Goal: Task Accomplishment & Management: Manage account settings

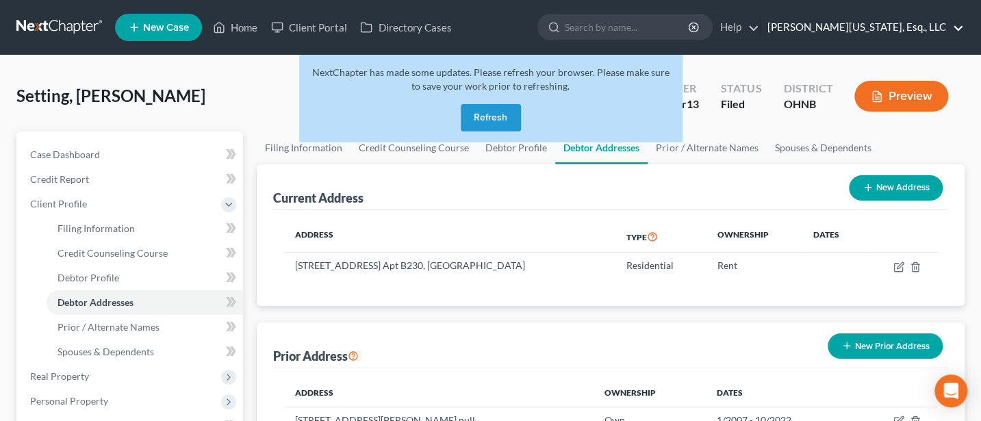
click at [874, 29] on link "Jann C. Washington, Esq., LLC" at bounding box center [862, 27] width 203 height 25
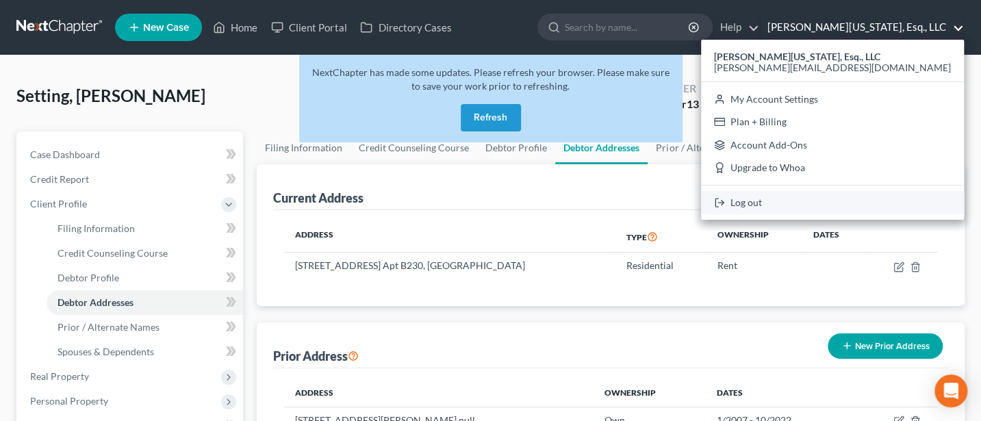
click at [859, 199] on link "Log out" at bounding box center [832, 202] width 263 height 23
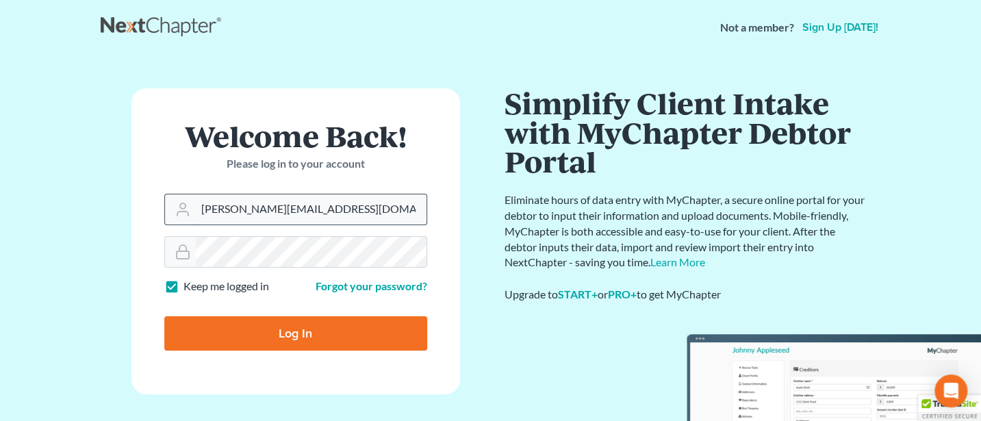
click at [354, 210] on input "[PERSON_NAME][EMAIL_ADDRESS][DOMAIN_NAME]" at bounding box center [311, 209] width 231 height 30
type input "[PERSON_NAME][EMAIL_ADDRESS][DOMAIN_NAME]"
click at [278, 329] on input "Log In" at bounding box center [295, 333] width 263 height 34
type input "Thinking..."
